Goal: Task Accomplishment & Management: Complete application form

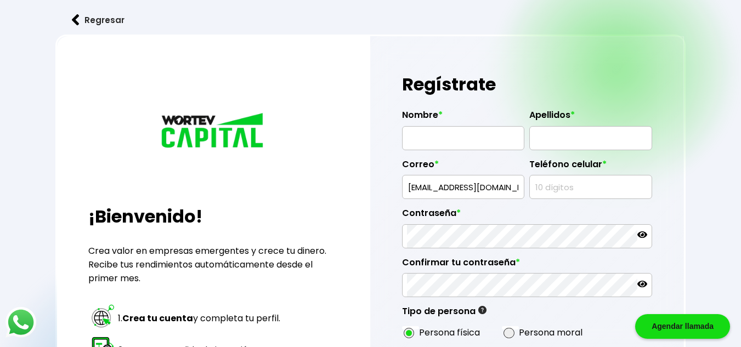
click at [461, 189] on input "genaroteles@gamil.com" at bounding box center [463, 186] width 112 height 23
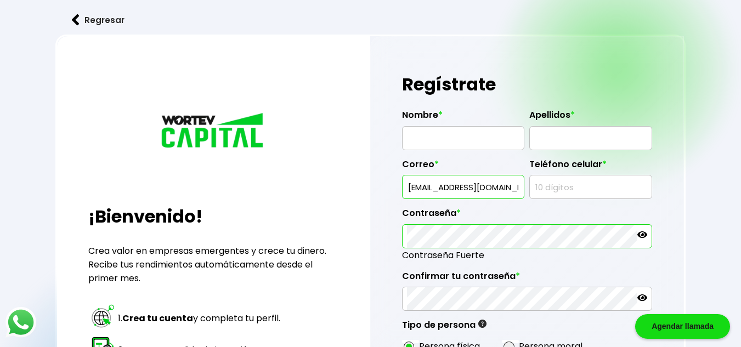
click at [478, 191] on input "genaroteles@gamil.com" at bounding box center [463, 186] width 112 height 23
type input "[EMAIL_ADDRESS][DOMAIN_NAME]"
click at [446, 145] on input "text" at bounding box center [463, 138] width 112 height 23
type input "GENARO"
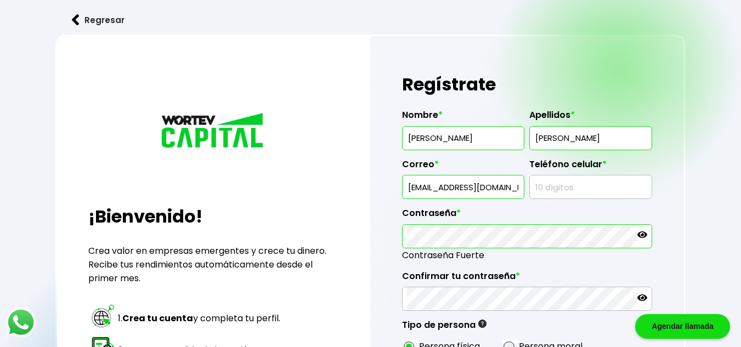
click at [534, 139] on input "CAMACHO" at bounding box center [590, 138] width 112 height 23
type input "MENDOZA CAMACHO"
click at [542, 189] on input "text" at bounding box center [590, 186] width 112 height 23
type input "9541182021"
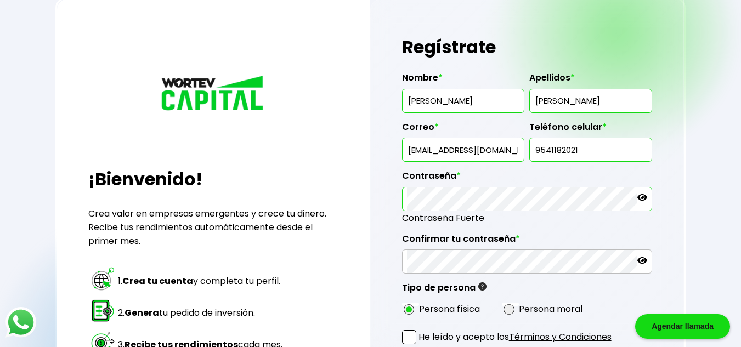
scroll to position [42, 0]
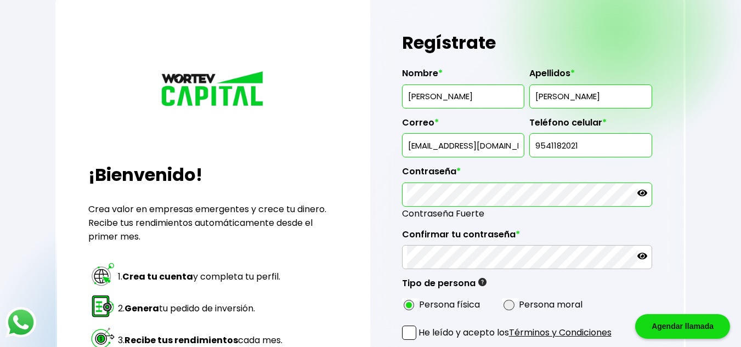
click at [644, 194] on icon at bounding box center [642, 193] width 10 height 7
click at [688, 268] on div "Regresar ¡Bienvenido! Crea valor en empresas emergentes y crece tu dinero. Reci…" at bounding box center [370, 234] width 741 height 552
click at [643, 252] on icon at bounding box center [642, 256] width 10 height 10
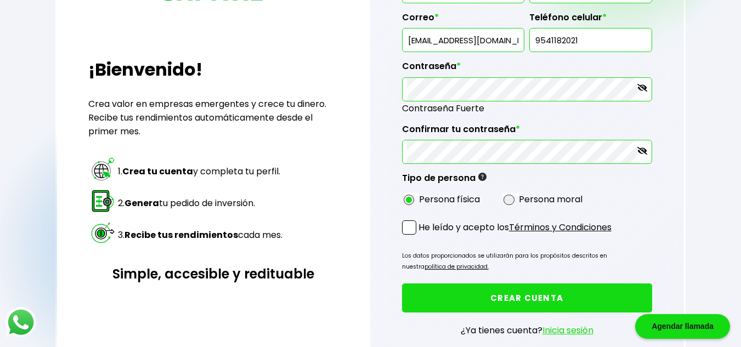
scroll to position [152, 0]
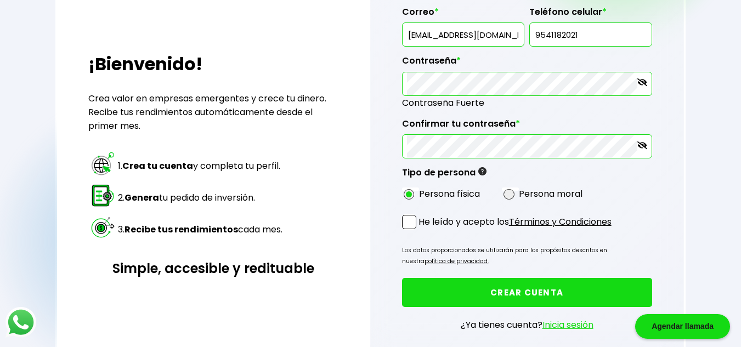
click at [523, 221] on link "Términos y Condiciones" at bounding box center [560, 221] width 103 height 13
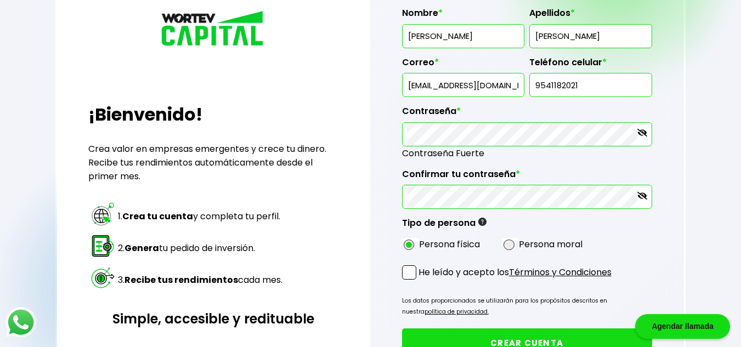
scroll to position [79, 0]
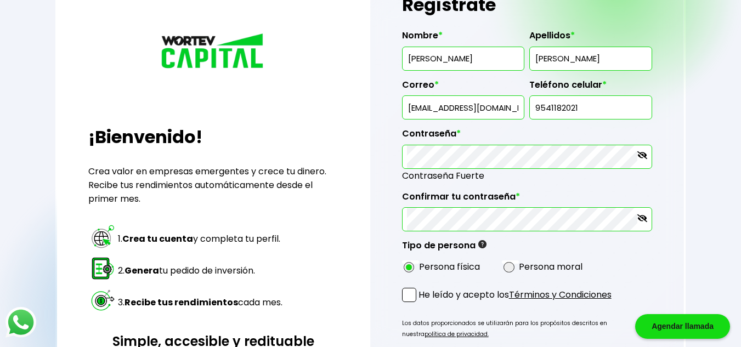
click at [414, 299] on span at bounding box center [409, 295] width 14 height 14
click at [420, 303] on input "He leído y acepto los Términos y Condiciones" at bounding box center [420, 303] width 0 height 0
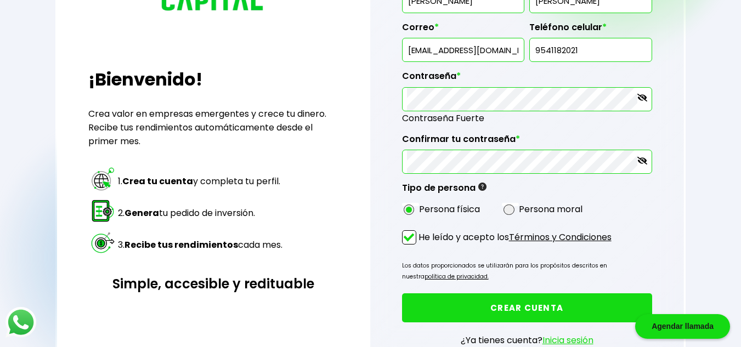
scroll to position [171, 0]
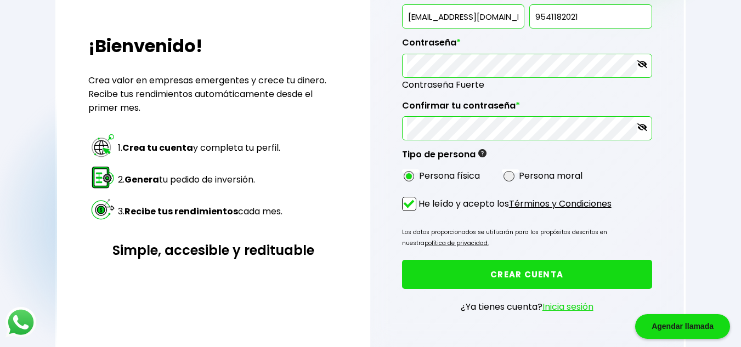
click at [556, 269] on button "CREAR CUENTA" at bounding box center [527, 274] width 250 height 29
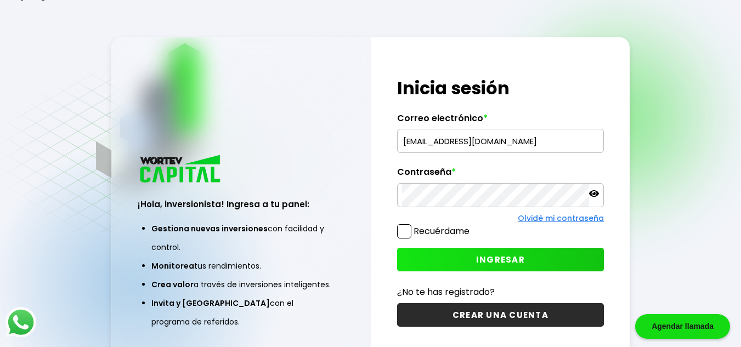
click at [456, 146] on input "genaroteles@gamil.com" at bounding box center [500, 140] width 197 height 23
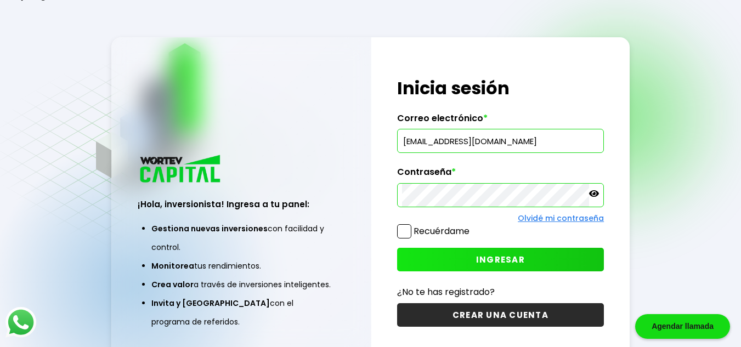
drag, startPoint x: 469, startPoint y: 141, endPoint x: 462, endPoint y: 142, distance: 7.8
click at [462, 142] on input "genaroteles@gamil.com" at bounding box center [500, 140] width 197 height 23
click at [472, 143] on input "genaroteles@gamil.com" at bounding box center [500, 140] width 197 height 23
type input "[EMAIL_ADDRESS][DOMAIN_NAME]"
click at [595, 195] on icon at bounding box center [594, 193] width 10 height 7
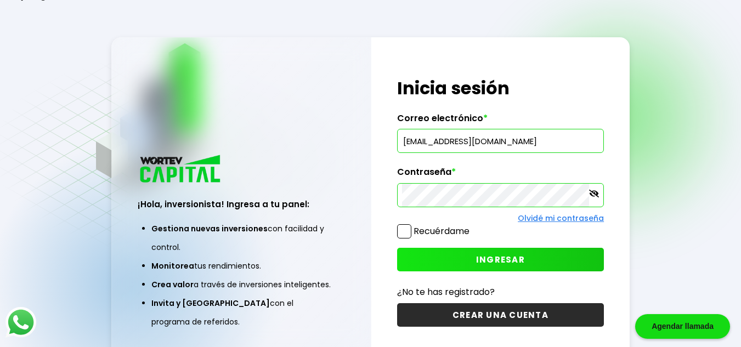
click at [453, 229] on label "Recuérdame" at bounding box center [441, 231] width 56 height 13
click at [471, 226] on input "Recuérdame" at bounding box center [471, 226] width 0 height 0
click at [491, 258] on span "INGRESAR" at bounding box center [500, 260] width 49 height 12
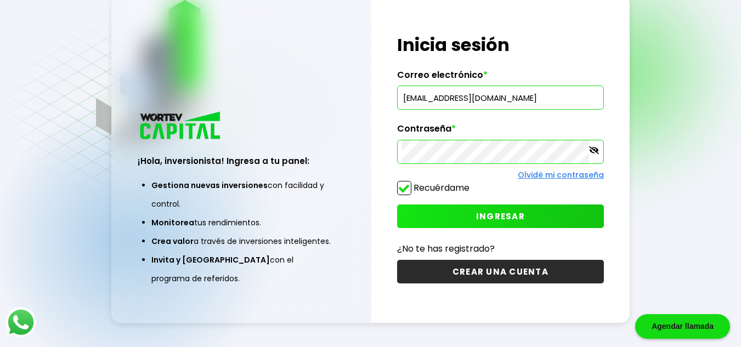
scroll to position [55, 0]
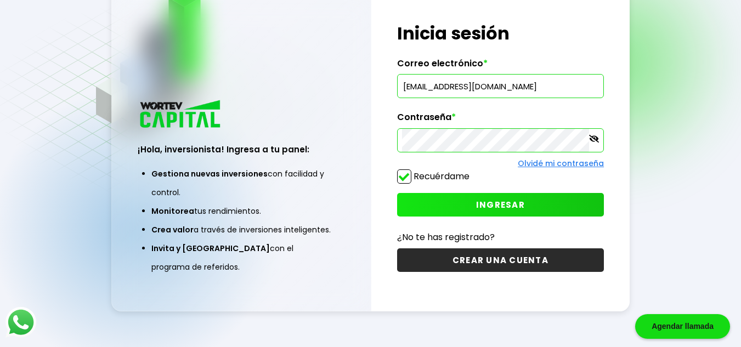
click at [548, 206] on button "INGRESAR" at bounding box center [500, 205] width 207 height 24
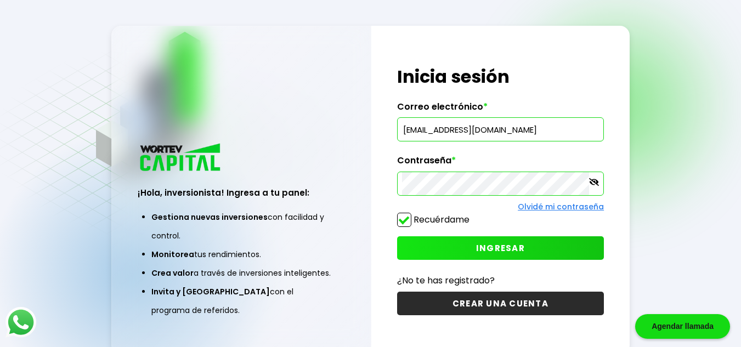
scroll to position [0, 0]
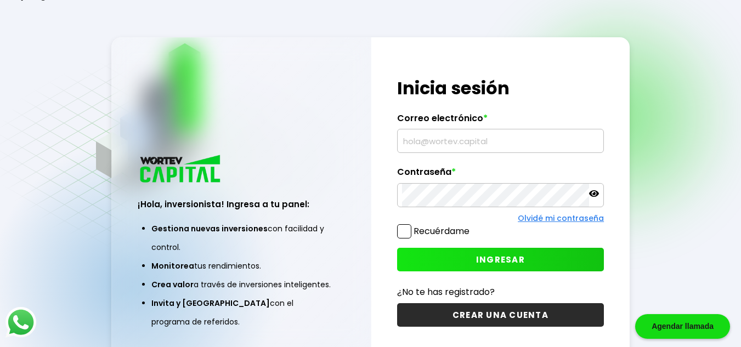
type input "genaroteles@gamil.com"
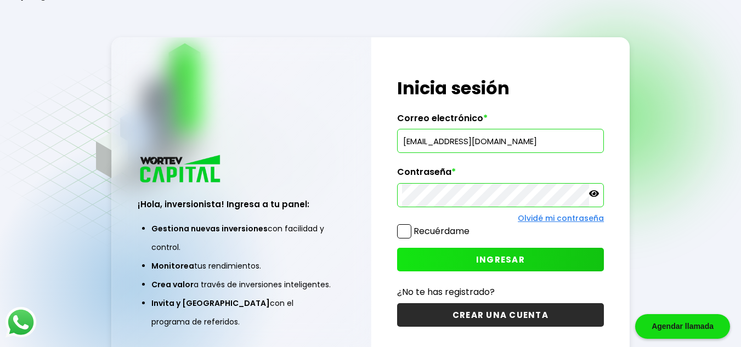
click at [525, 312] on button "CREAR UNA CUENTA" at bounding box center [500, 315] width 207 height 24
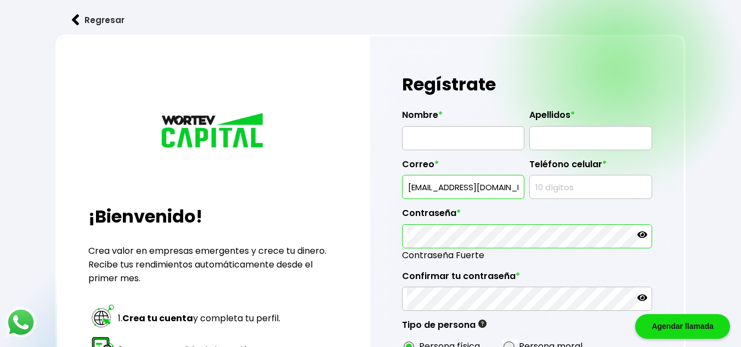
click at [509, 187] on input "genaroteles@gamil.com" at bounding box center [463, 186] width 112 height 23
type input "g"
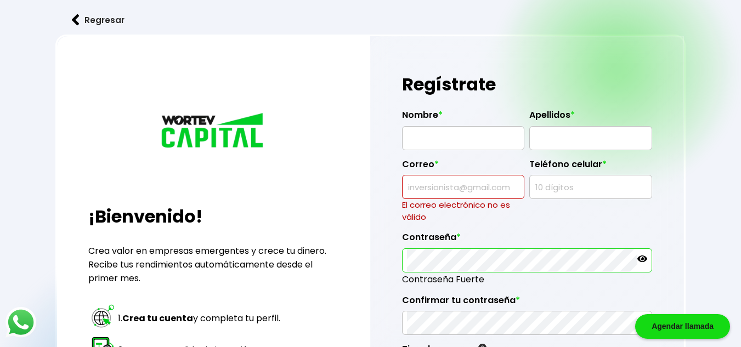
drag, startPoint x: 706, startPoint y: 107, endPoint x: 721, endPoint y: 86, distance: 26.3
click at [721, 86] on div "Regresar ¡Bienvenido! Crea valor en empresas emergentes y crece tu dinero. Reci…" at bounding box center [370, 288] width 741 height 576
click at [468, 184] on input "text" at bounding box center [463, 186] width 112 height 23
click at [680, 123] on div "Regístrate Nombre * Apellidos * Correo * El correo electrónico no es válido Tel…" at bounding box center [527, 296] width 314 height 521
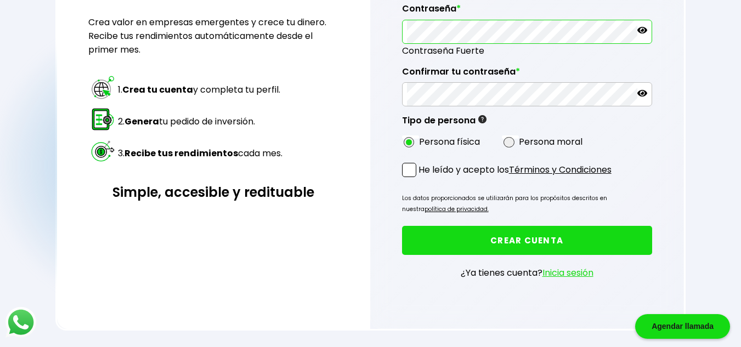
click at [555, 268] on link "Inicia sesión" at bounding box center [567, 272] width 51 height 13
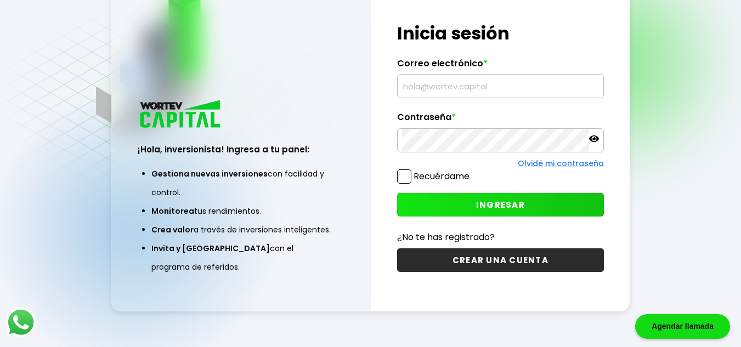
type input "genaroteles@gamil.com"
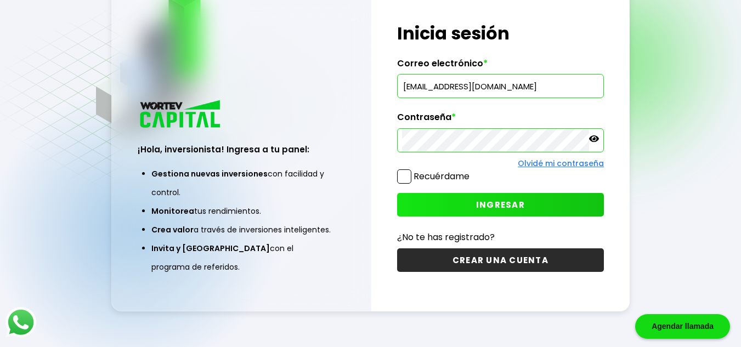
drag, startPoint x: 508, startPoint y: 84, endPoint x: 393, endPoint y: 74, distance: 115.6
click at [393, 74] on div "¡Hola, inversionista! Ingresa tus credenciales para iniciar sesión Inicia sesió…" at bounding box center [500, 146] width 259 height 329
type input "[EMAIL_ADDRESS][DOMAIN_NAME]"
click at [456, 177] on label "Recuérdame" at bounding box center [441, 176] width 56 height 13
click at [471, 171] on input "Recuérdame" at bounding box center [471, 171] width 0 height 0
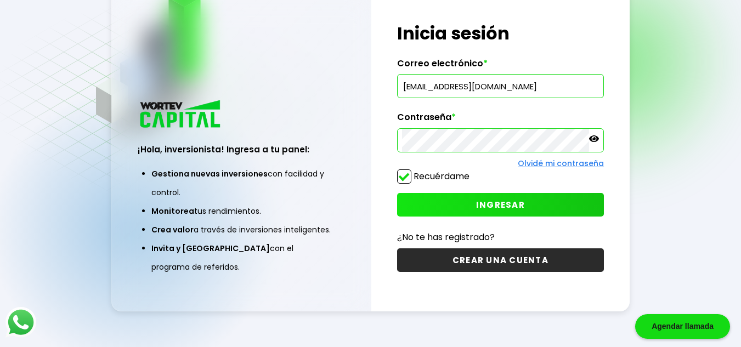
click at [492, 203] on span "INGRESAR" at bounding box center [500, 205] width 49 height 12
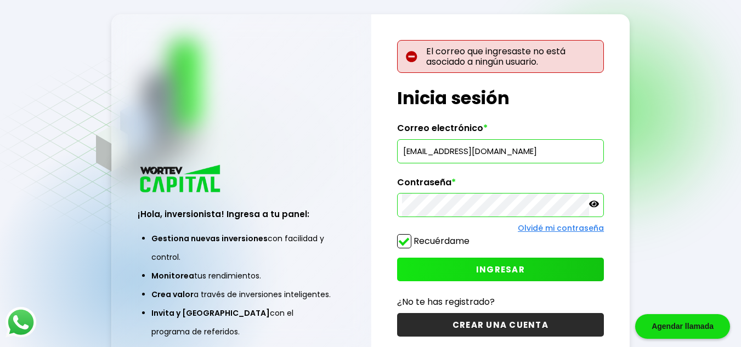
scroll to position [0, 0]
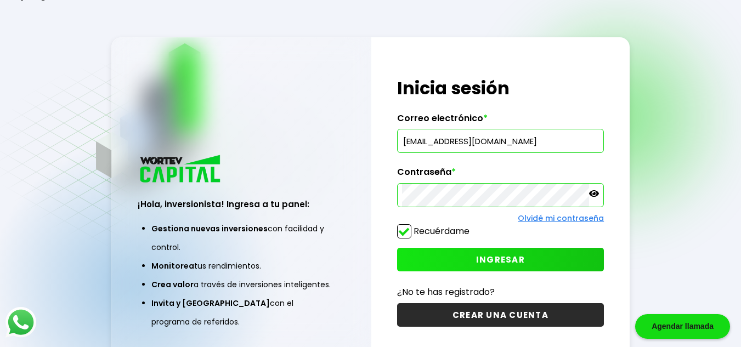
click at [737, 25] on div "Regresar ¡Hola, inversionista! Ingresa a tu panel: Gestiona nuevas inversiones …" at bounding box center [370, 201] width 741 height 402
click at [458, 232] on label "Recuérdame" at bounding box center [441, 231] width 56 height 13
click at [471, 226] on input "Recuérdame" at bounding box center [471, 226] width 0 height 0
click at [480, 262] on span "INGRESAR" at bounding box center [500, 260] width 49 height 12
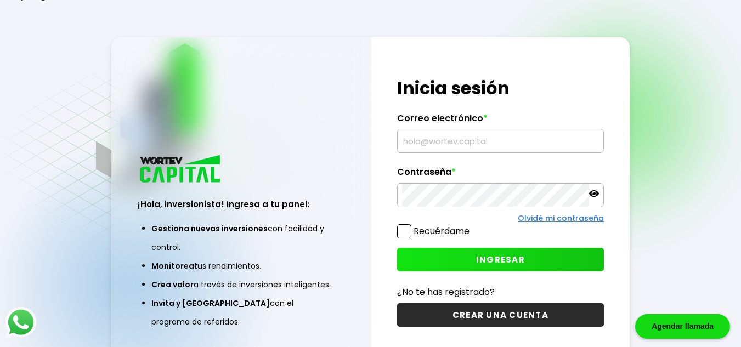
type input "[EMAIL_ADDRESS][DOMAIN_NAME]"
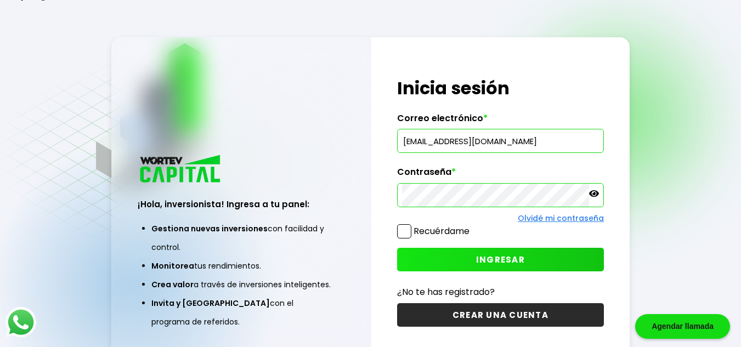
click at [592, 189] on icon at bounding box center [594, 194] width 10 height 10
click at [405, 234] on span at bounding box center [404, 231] width 14 height 14
click at [471, 226] on input "Recuérdame" at bounding box center [471, 226] width 0 height 0
click at [489, 258] on span "INGRESAR" at bounding box center [500, 260] width 49 height 12
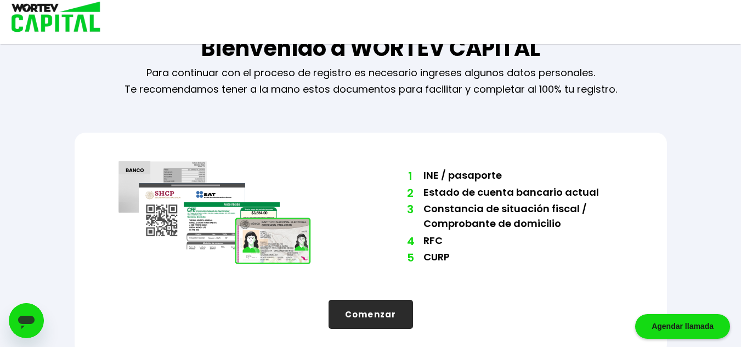
scroll to position [42, 0]
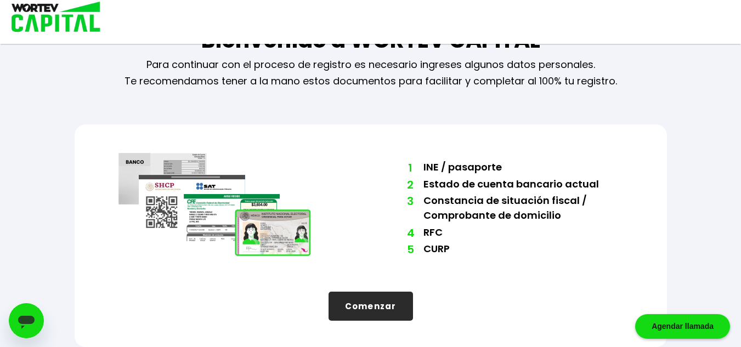
click at [222, 184] on div at bounding box center [237, 209] width 239 height 116
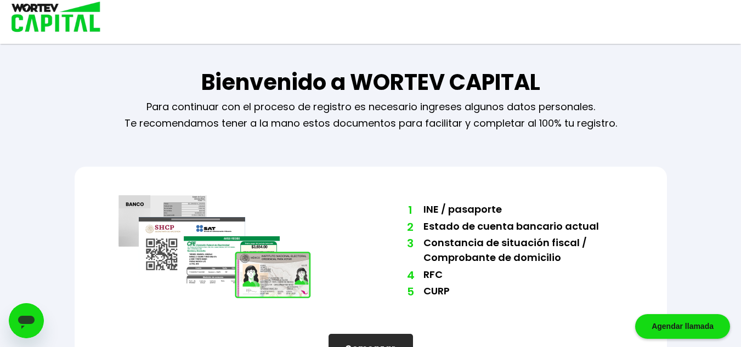
scroll to position [42, 0]
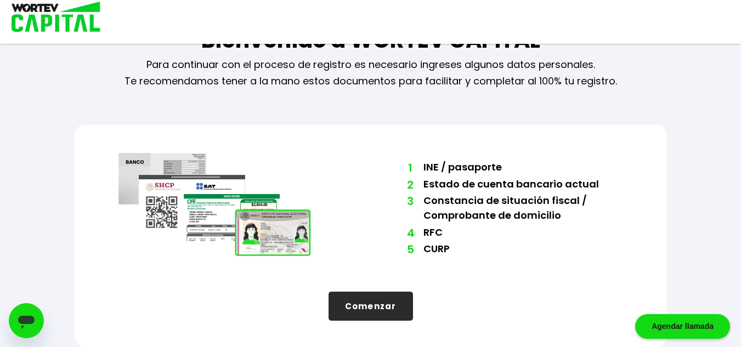
click at [378, 300] on button "Comenzar" at bounding box center [370, 306] width 84 height 29
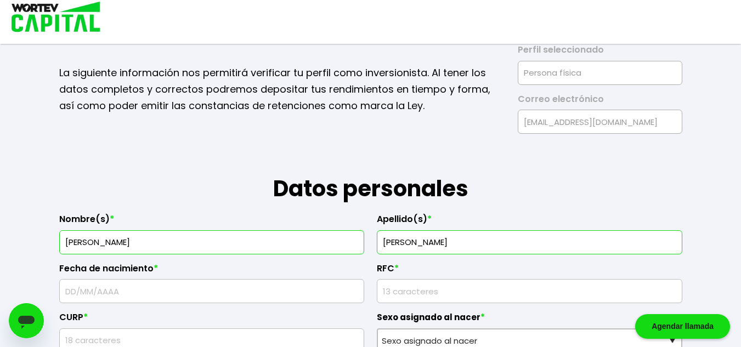
scroll to position [0, 0]
